Goal: Check status: Check status

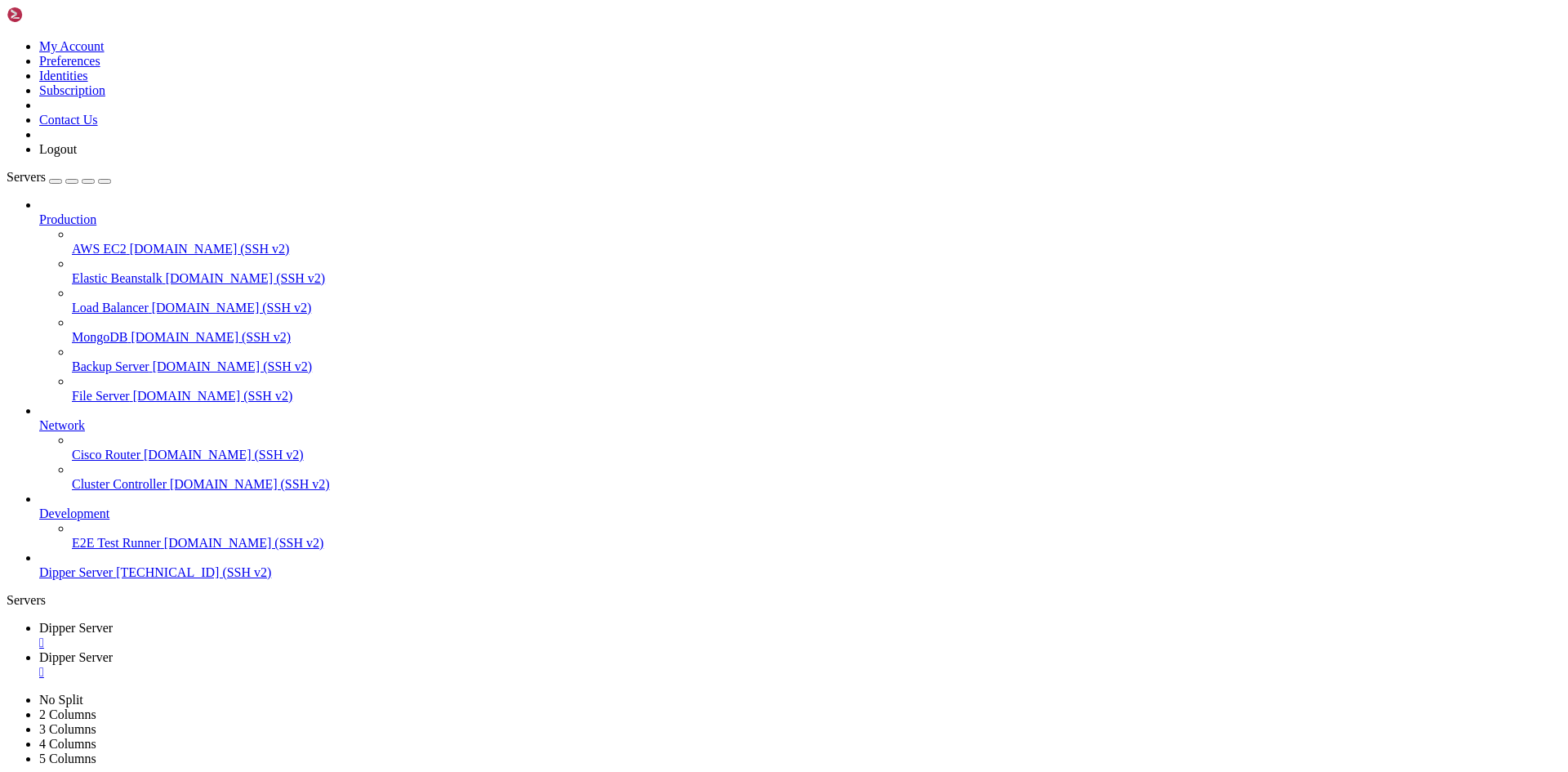
scroll to position [42, 0]
click at [113, 621] on span "Dipper Server" at bounding box center [75, 628] width 74 height 14
click at [113, 651] on span "Dipper Server" at bounding box center [75, 658] width 74 height 14
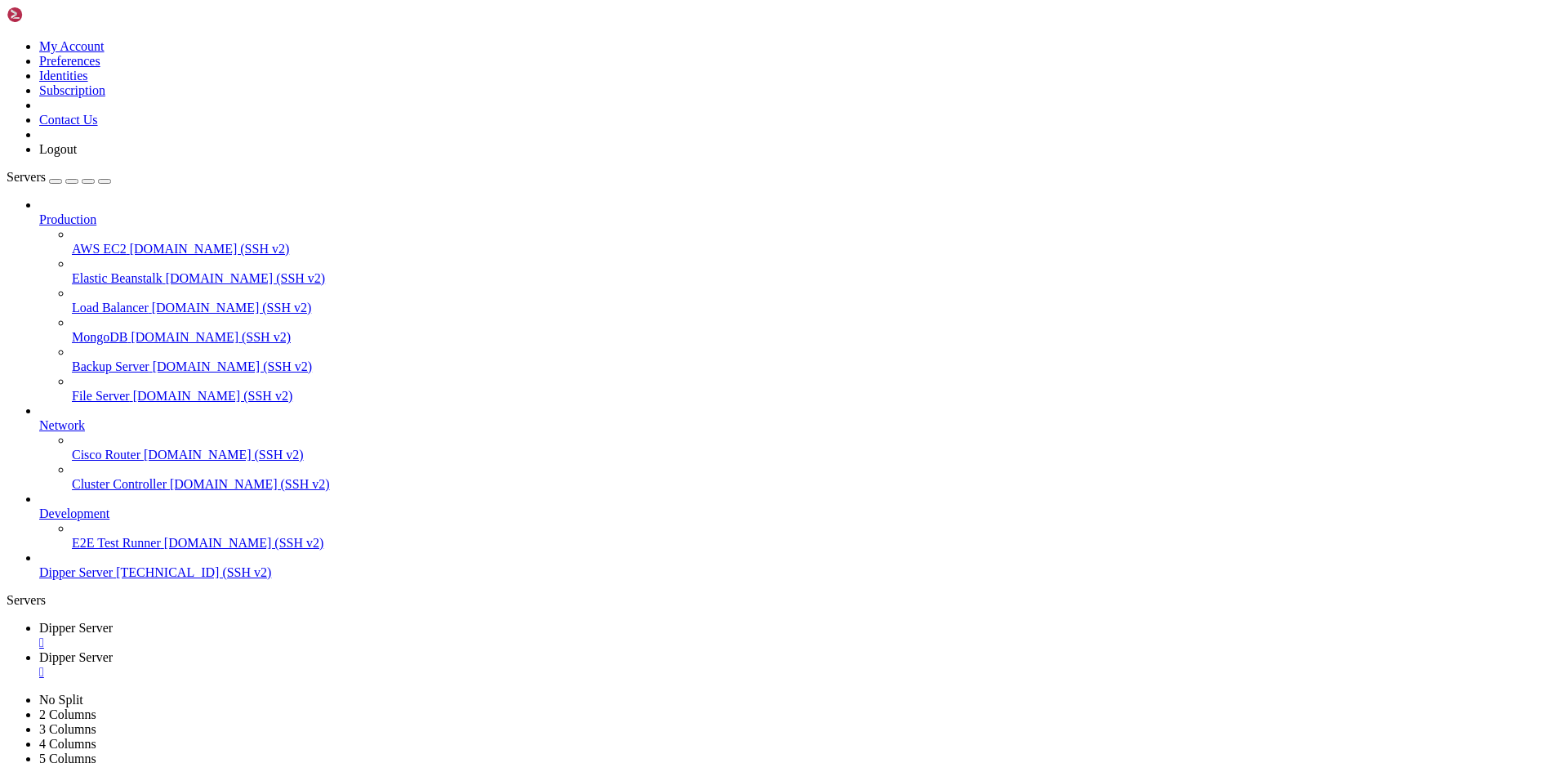
click at [274, 621] on link "Dipper Server " at bounding box center [800, 636] width 1522 height 30
click at [113, 651] on span "Dipper Server" at bounding box center [75, 658] width 74 height 14
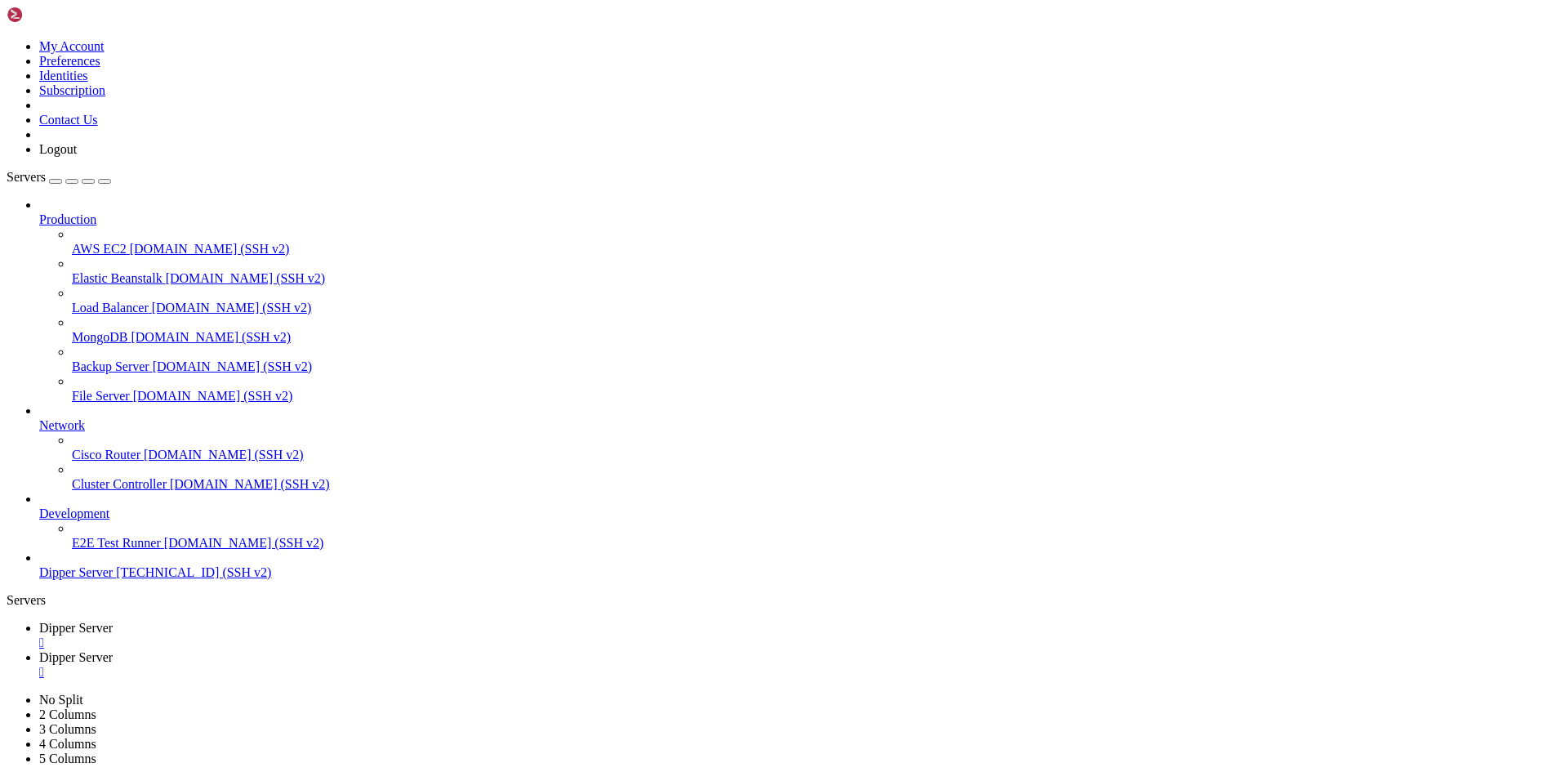
type input "/root/DipperIntegrated/app"
